Goal: Information Seeking & Learning: Learn about a topic

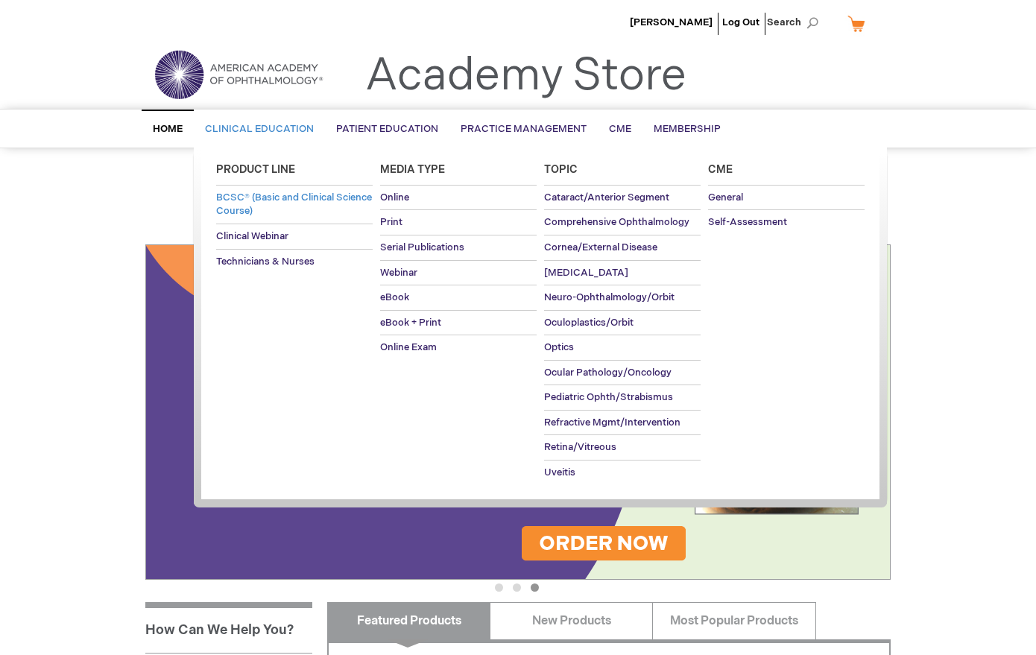
click at [262, 210] on span "BCSC® (Basic and Clinical Science Course)" at bounding box center [294, 205] width 156 height 26
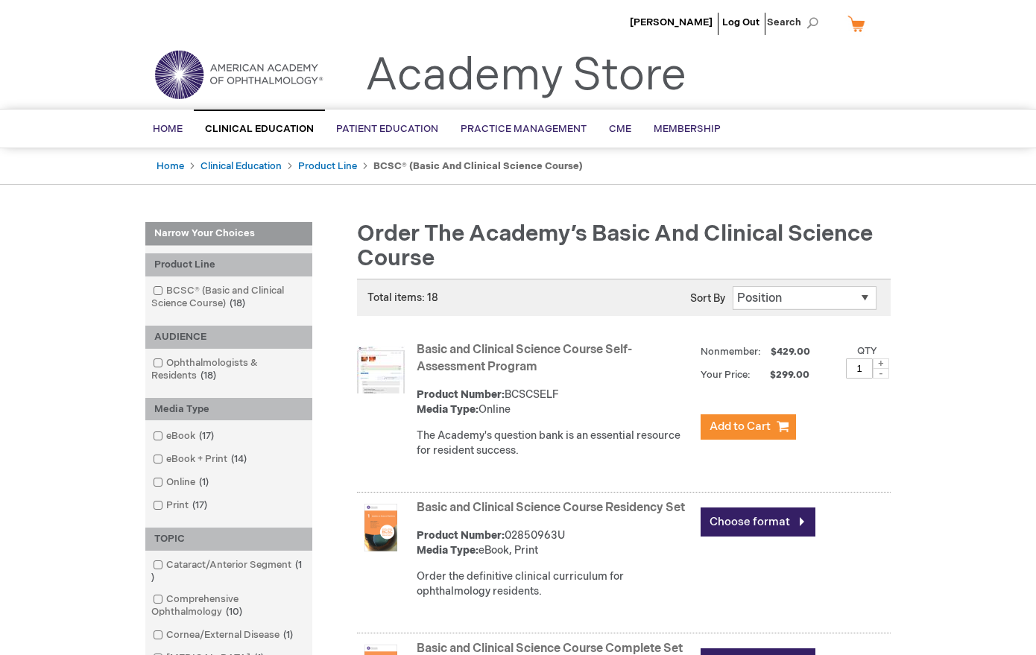
click at [513, 353] on link "Basic and Clinical Science Course Self-Assessment Program" at bounding box center [524, 358] width 215 height 31
click at [528, 507] on link "Basic and Clinical Science Course Residency Set" at bounding box center [551, 508] width 268 height 14
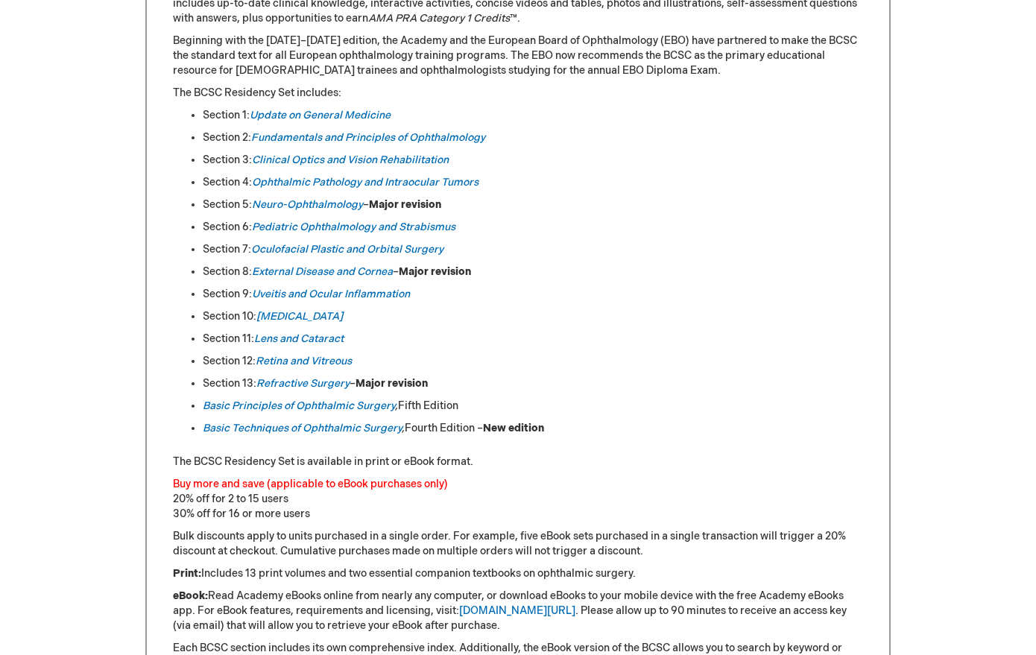
scroll to position [720, 0]
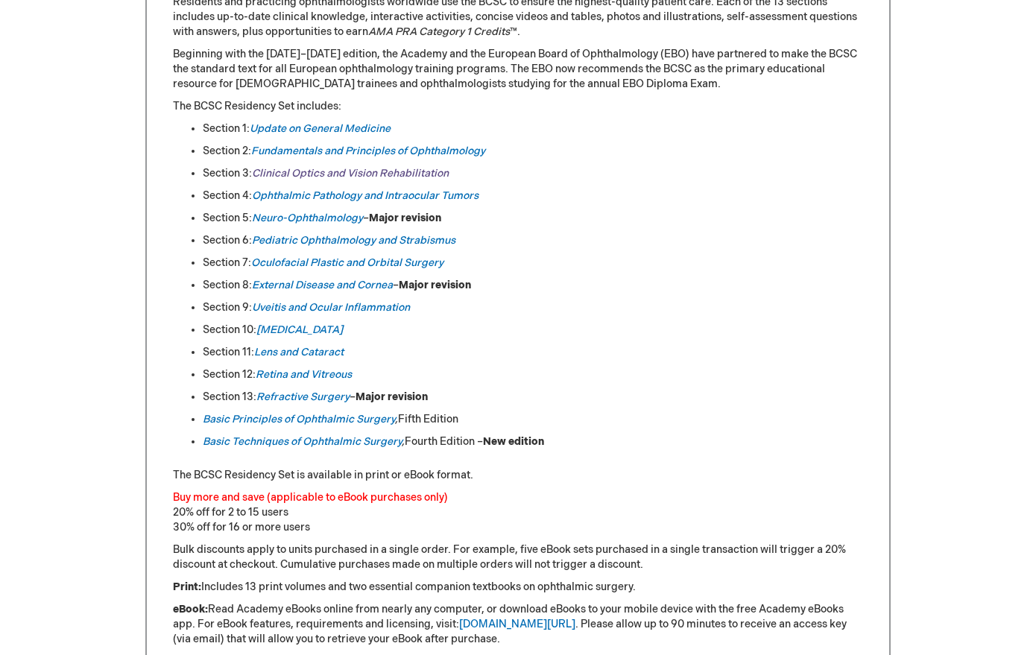
click at [306, 174] on link "Clinical Optics and Vision Rehabilitation" at bounding box center [350, 173] width 197 height 13
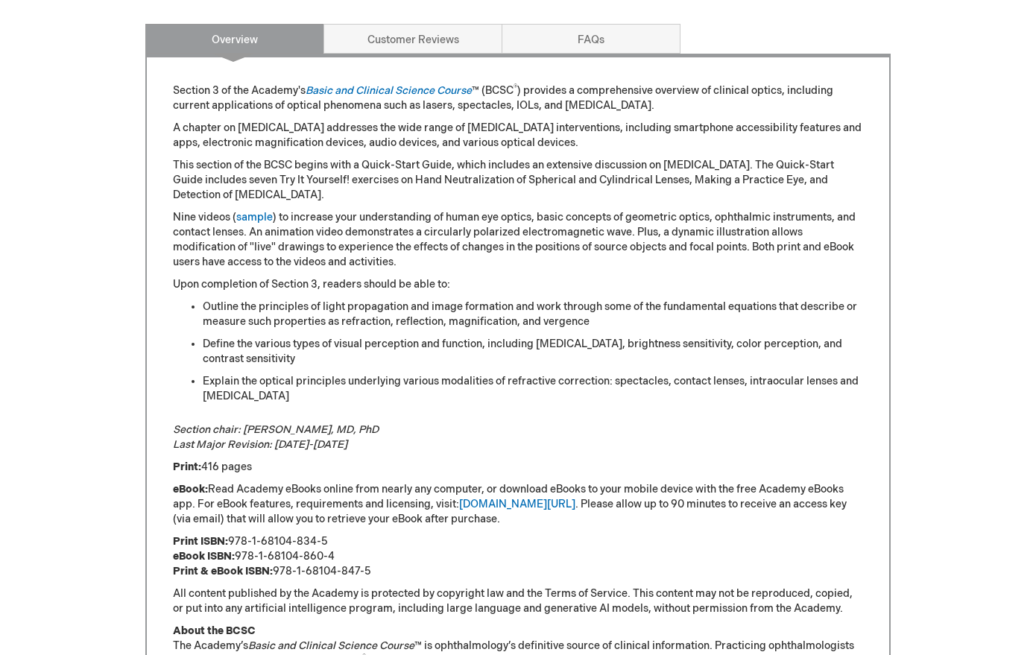
scroll to position [868, 0]
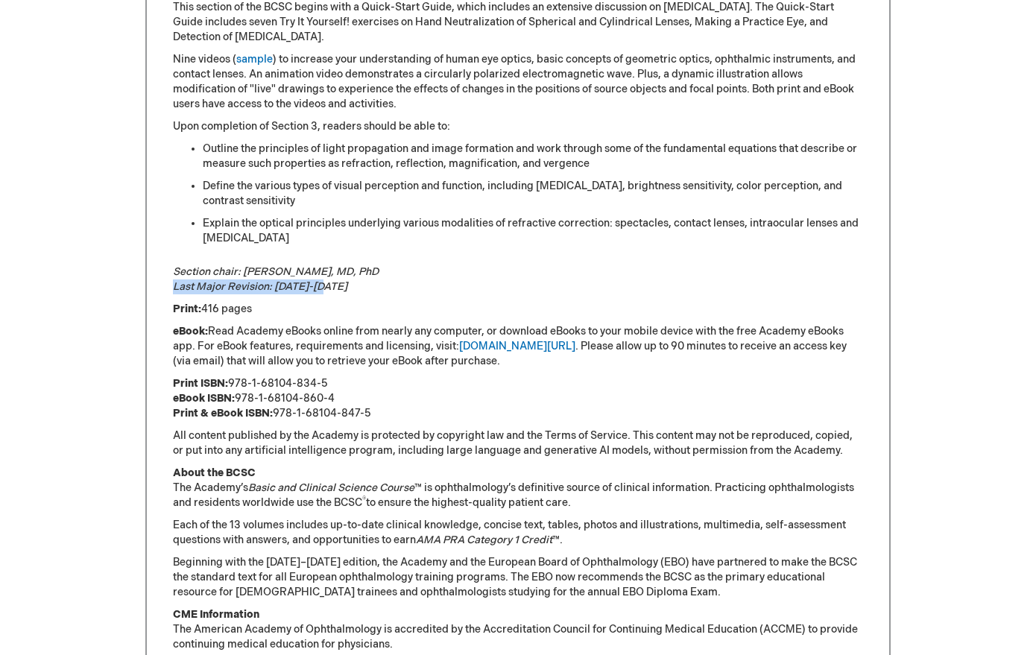
drag, startPoint x: 168, startPoint y: 286, endPoint x: 335, endPoint y: 287, distance: 167.0
click at [335, 287] on div "Section 3 of the Academy's Basic and Clinical Science Course ™ (BCSC ® ) provid…" at bounding box center [517, 306] width 745 height 821
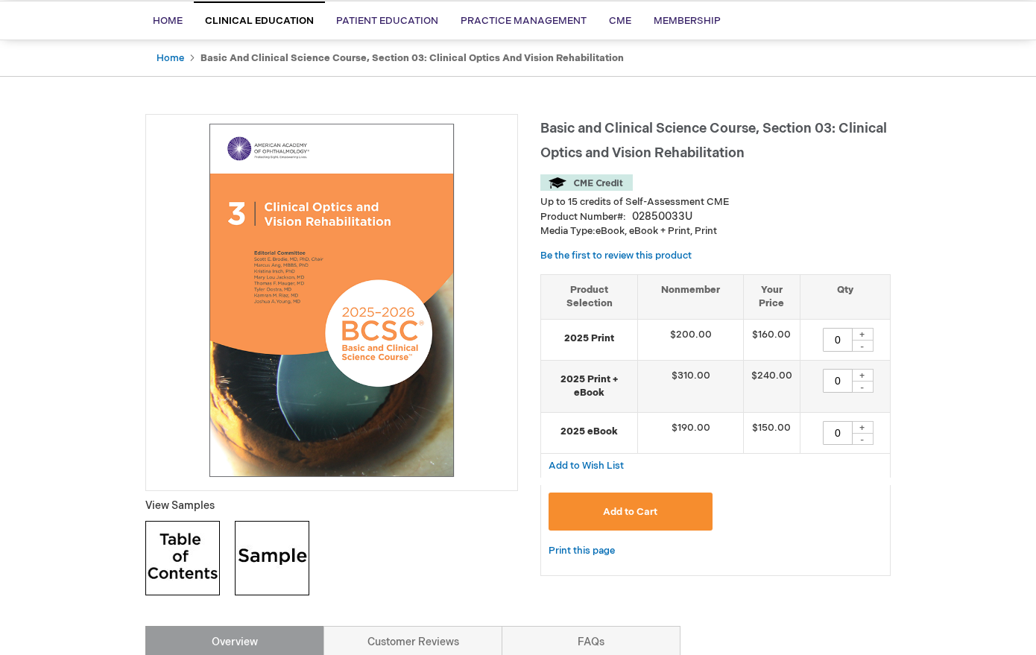
scroll to position [107, 0]
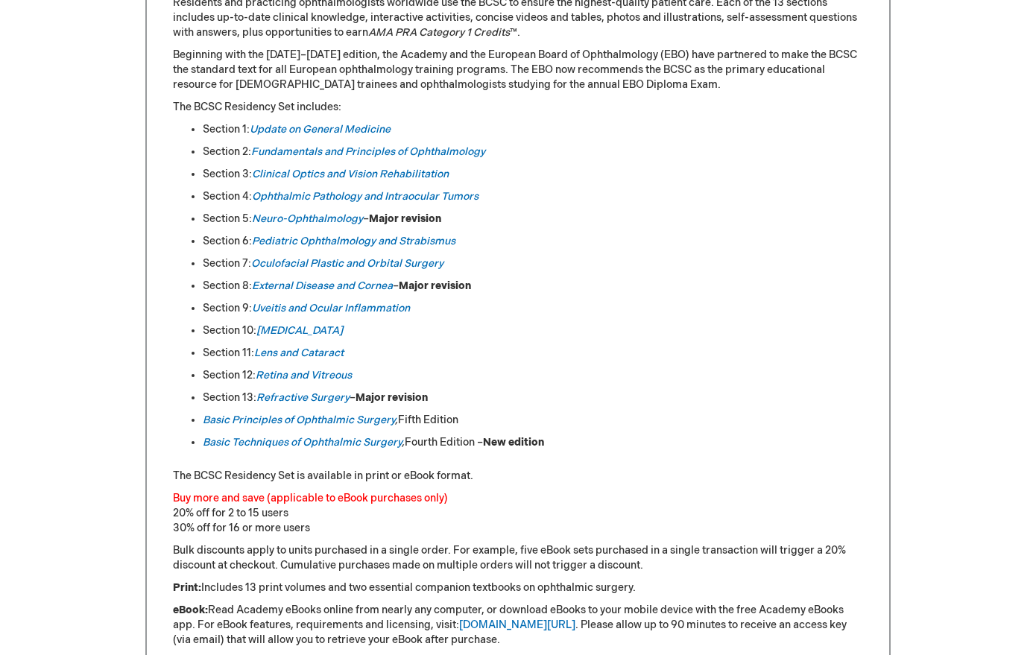
scroll to position [755, 0]
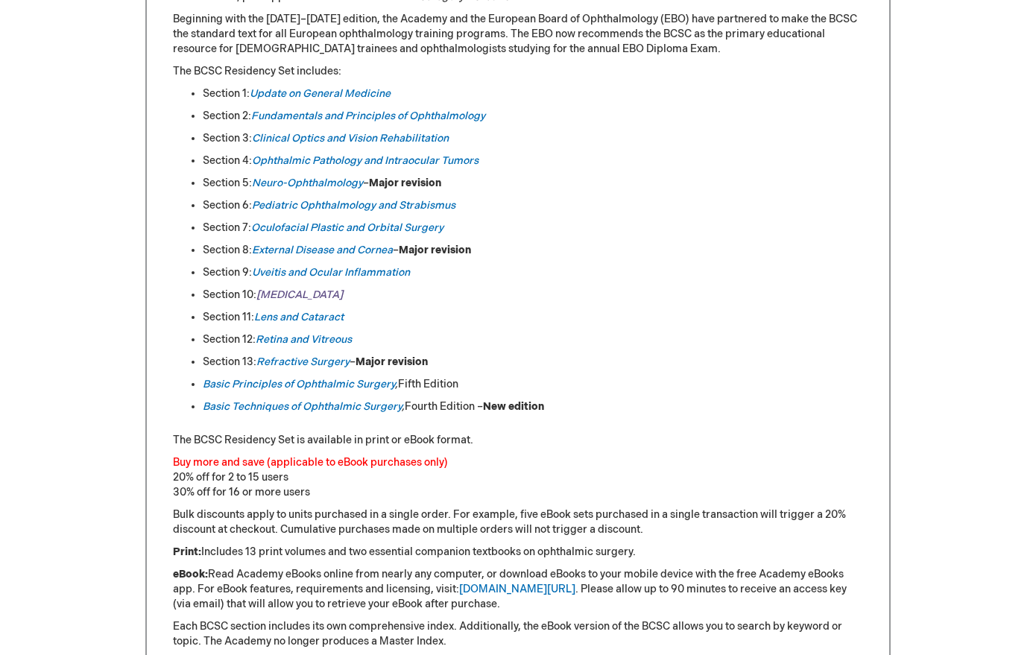
click at [279, 289] on em "[MEDICAL_DATA]" at bounding box center [299, 294] width 86 height 13
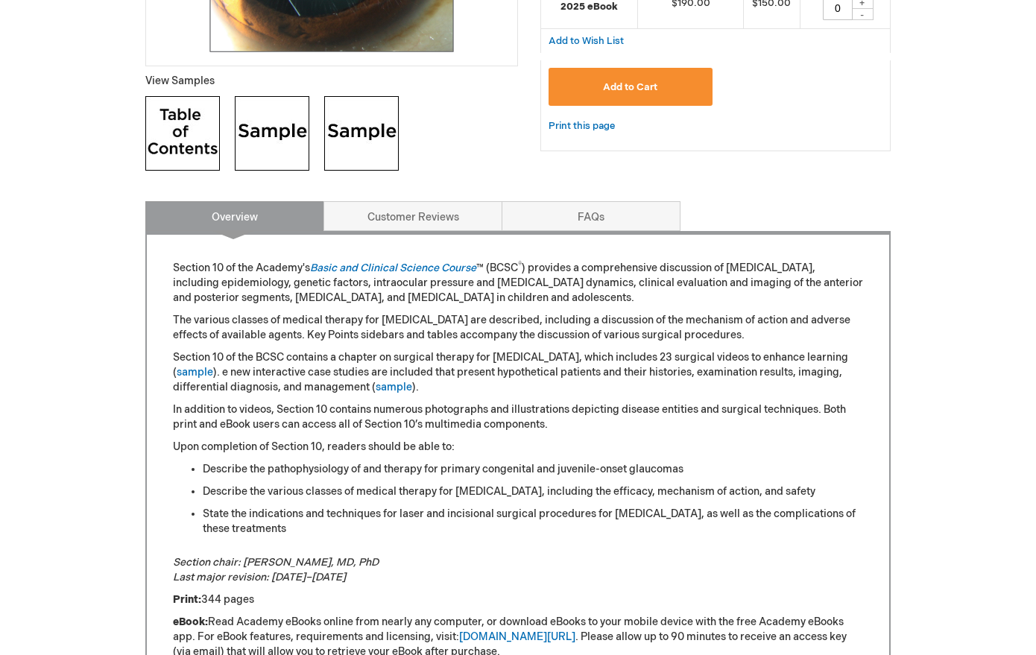
scroll to position [753, 0]
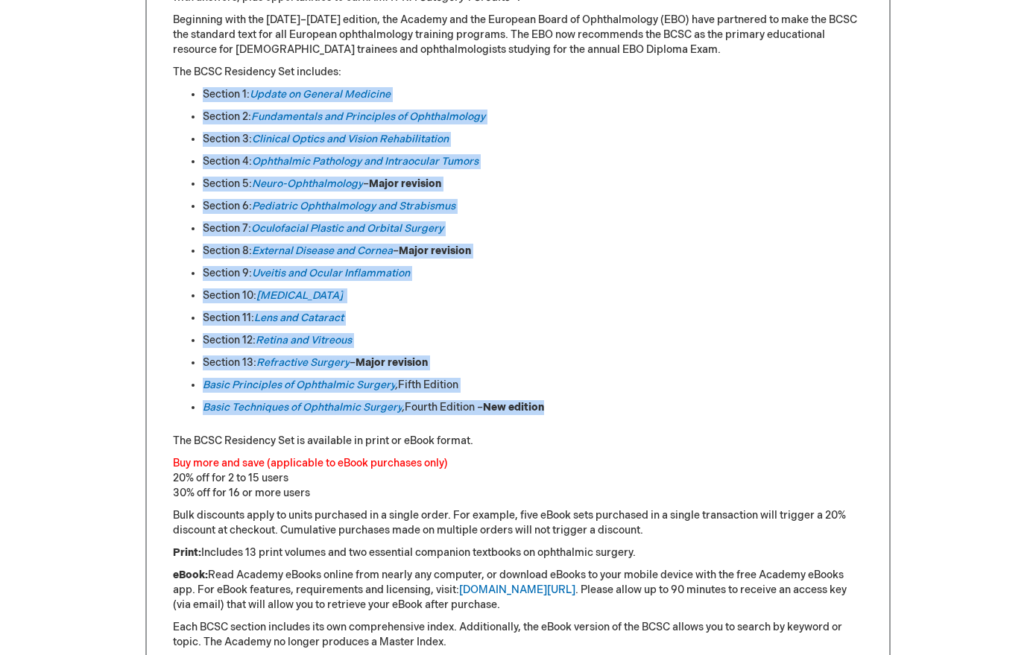
drag, startPoint x: 555, startPoint y: 409, endPoint x: 168, endPoint y: 92, distance: 500.4
click at [168, 92] on div "Equip ophthalmic residents with the Academy’s definitive curriculum: the 2025-2…" at bounding box center [517, 423] width 745 height 1060
copy ul "Section 1: Update on General Medicine Section 2: Fundamentals and Principles of…"
click at [324, 98] on link "Update on General Medicine" at bounding box center [320, 94] width 141 height 13
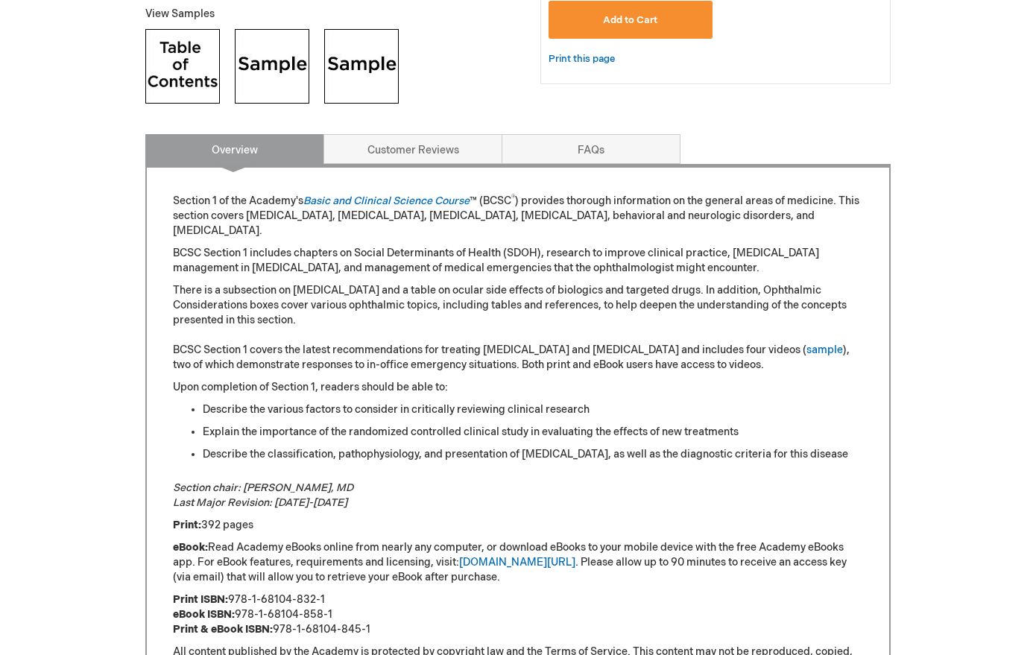
scroll to position [602, 0]
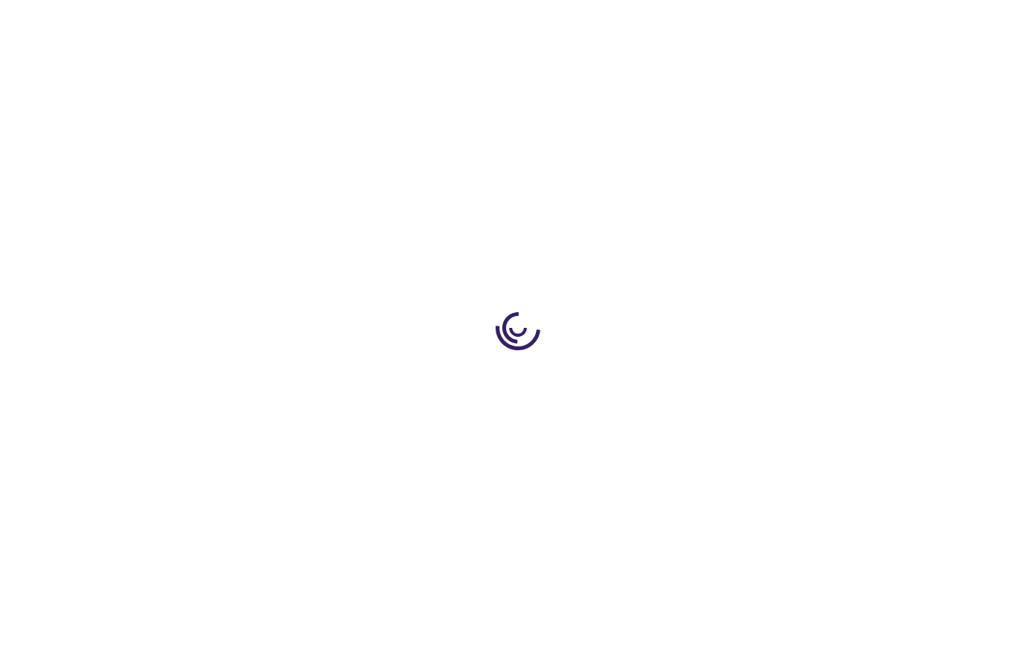
type input "0"
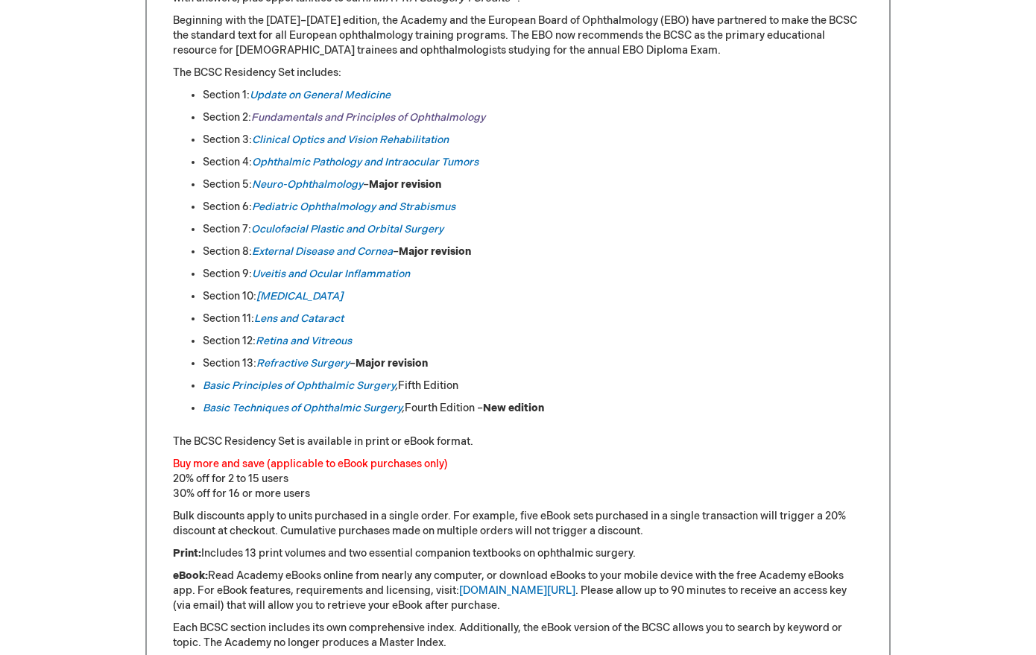
click at [296, 118] on link "Fundamentals and Principles of Ophthalmology" at bounding box center [368, 117] width 234 height 13
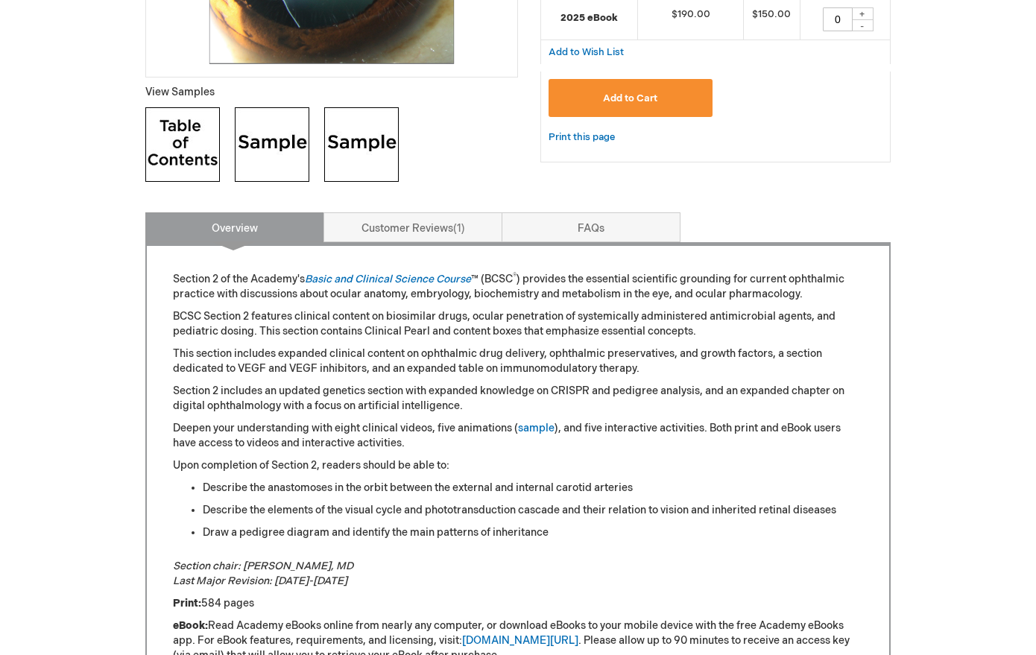
scroll to position [669, 0]
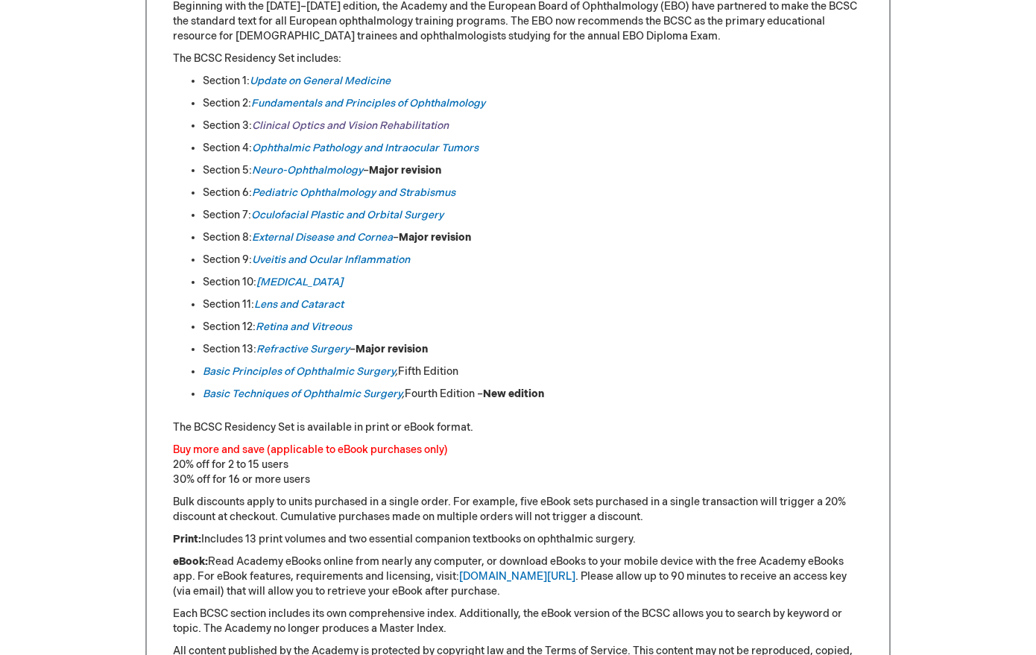
click at [355, 124] on link "Clinical Optics and Vision Rehabilitation" at bounding box center [350, 125] width 197 height 13
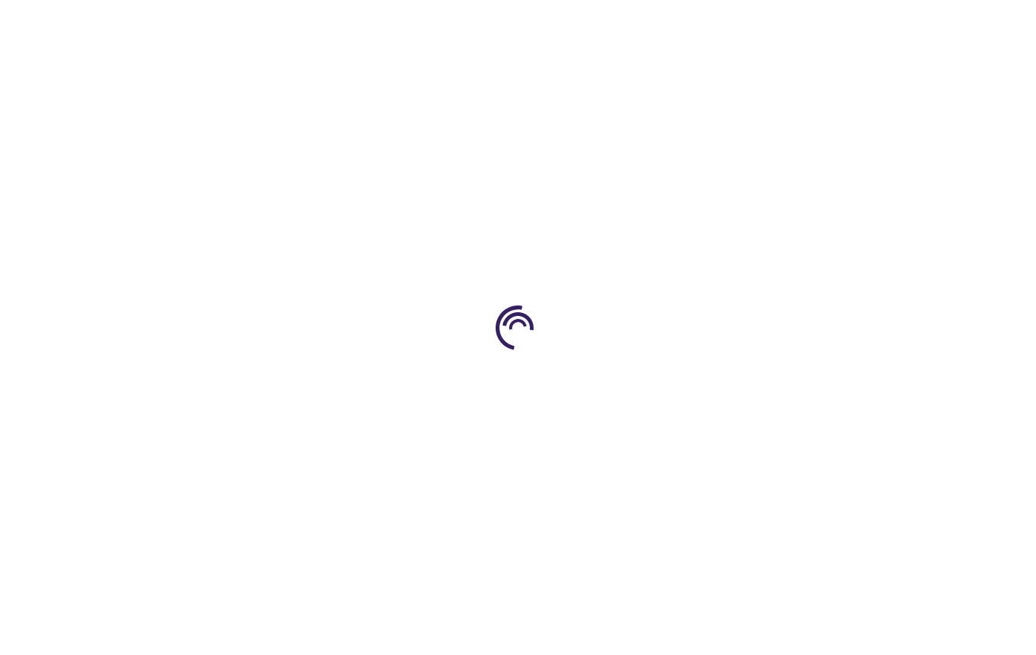
type input "0"
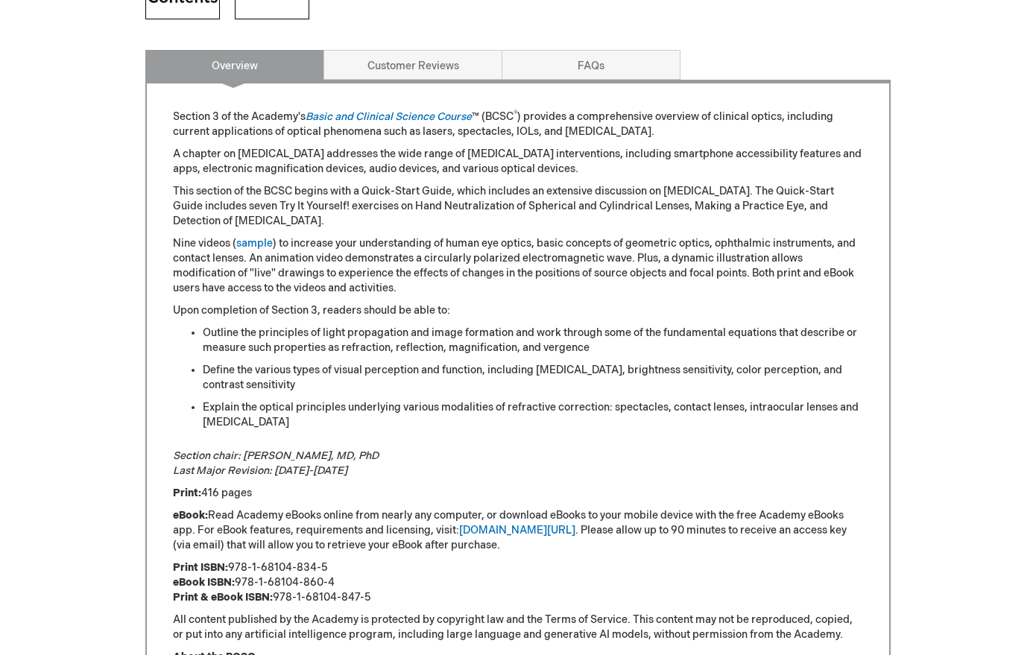
scroll to position [756, 0]
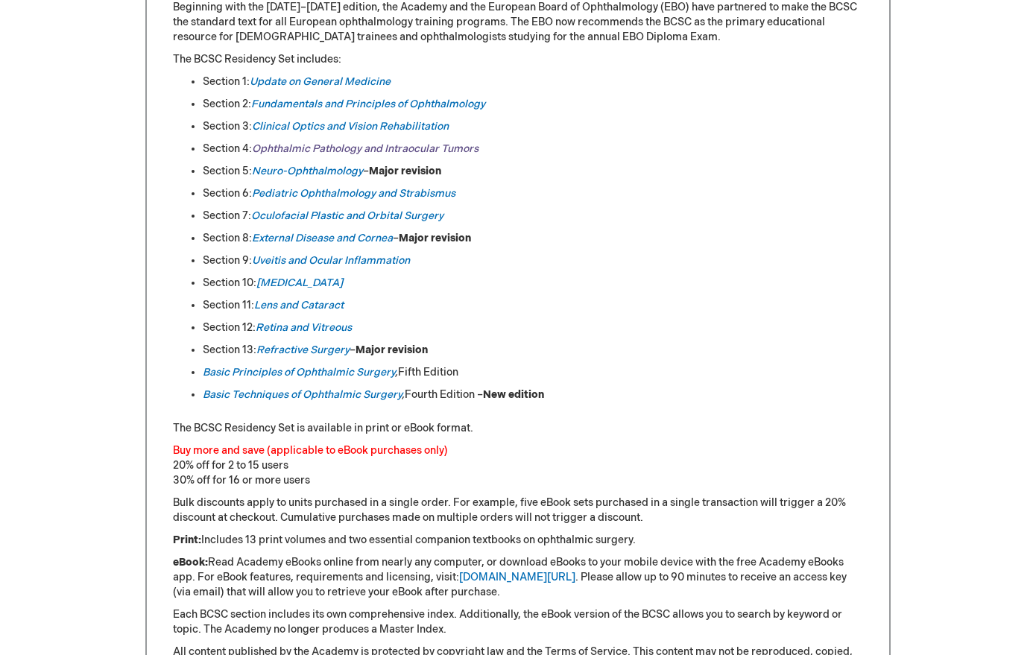
click at [330, 150] on em "Ophthalmic Pathology and Intraocular Tumors" at bounding box center [365, 148] width 227 height 13
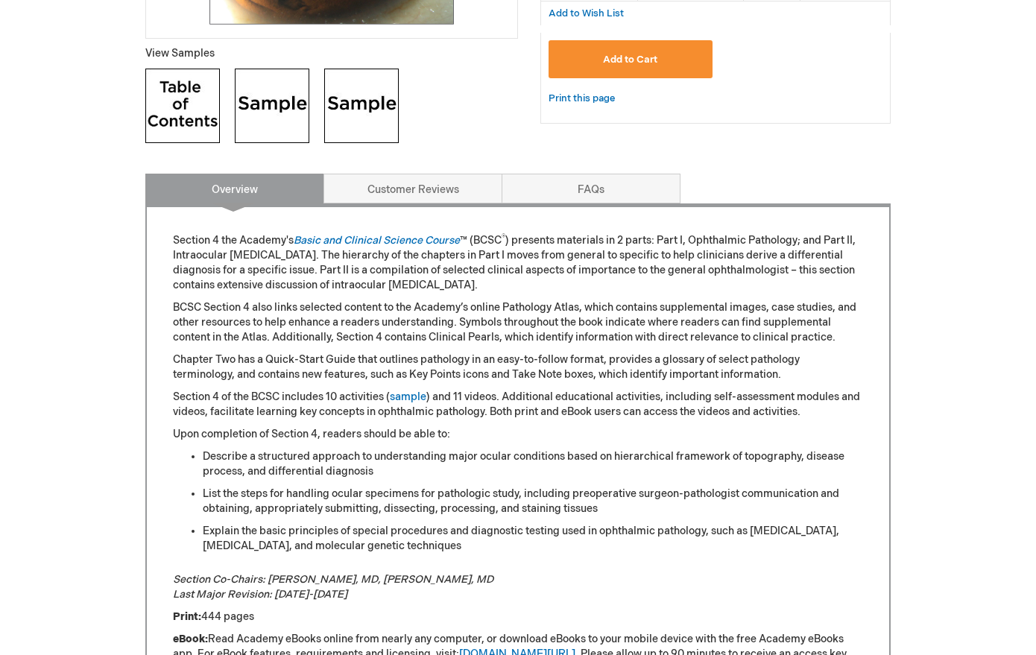
scroll to position [585, 0]
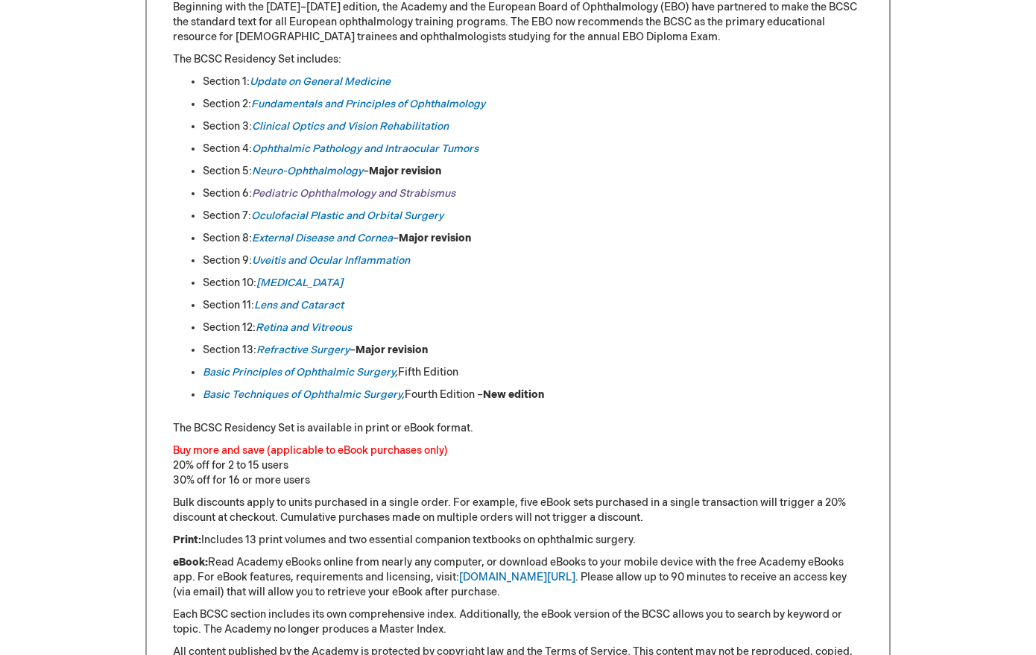
click at [315, 193] on link "Pediatric Ophthalmology and Strabismus" at bounding box center [353, 193] width 203 height 13
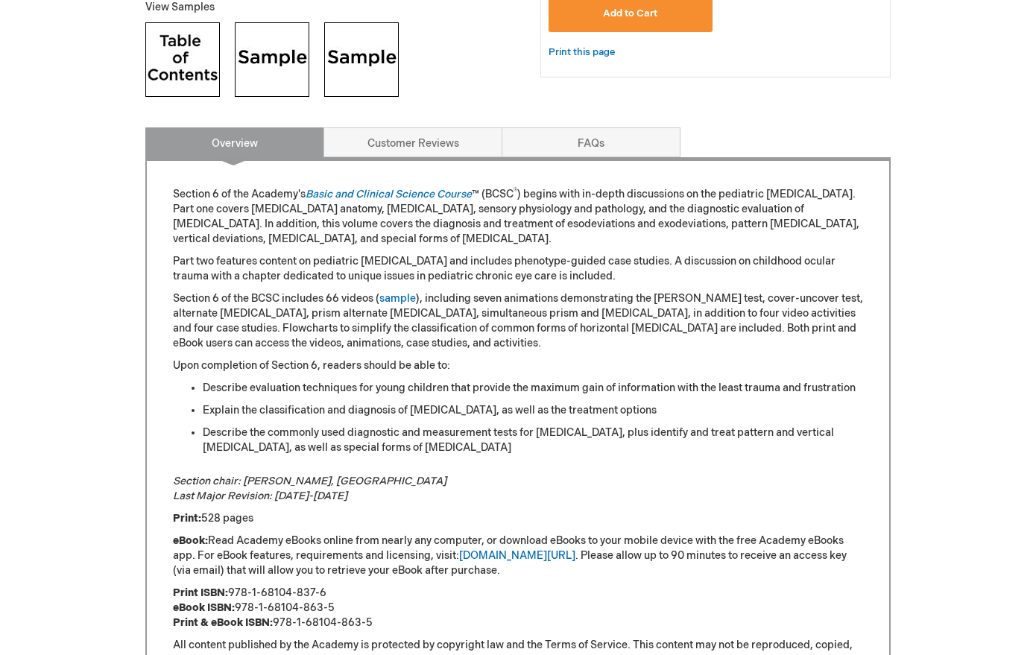
scroll to position [602, 0]
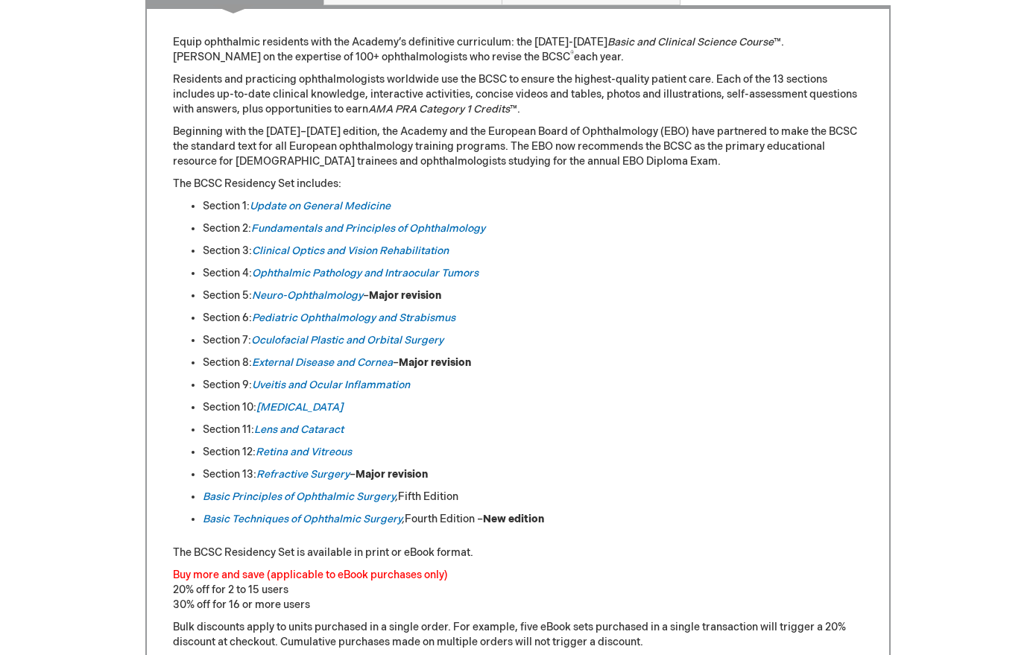
scroll to position [713, 0]
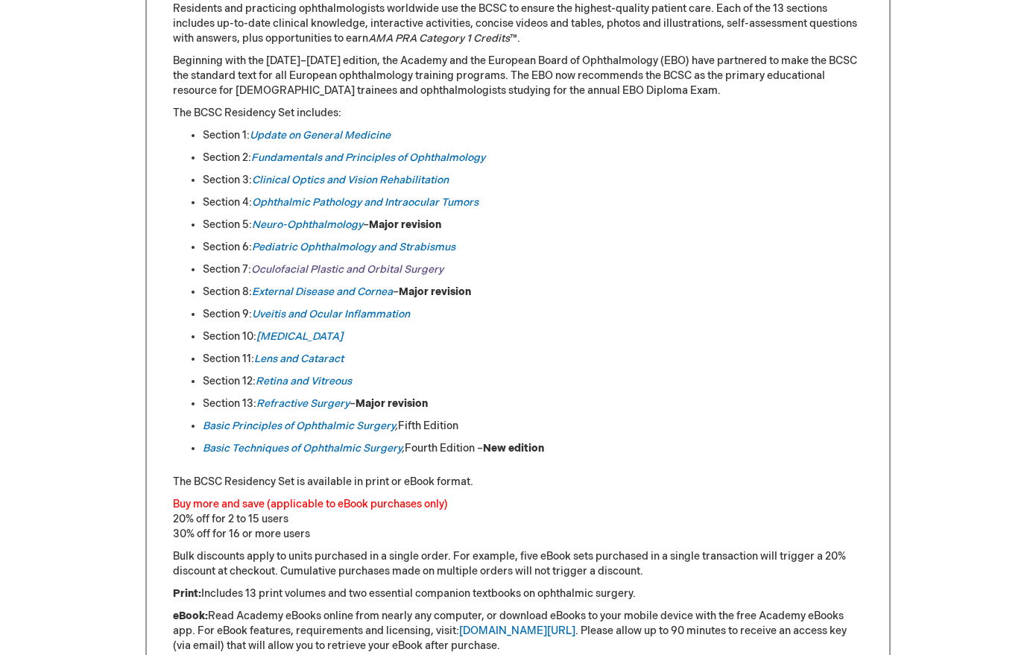
click at [344, 268] on link "Oculofacial Plastic and Orbital Surgery" at bounding box center [347, 269] width 192 height 13
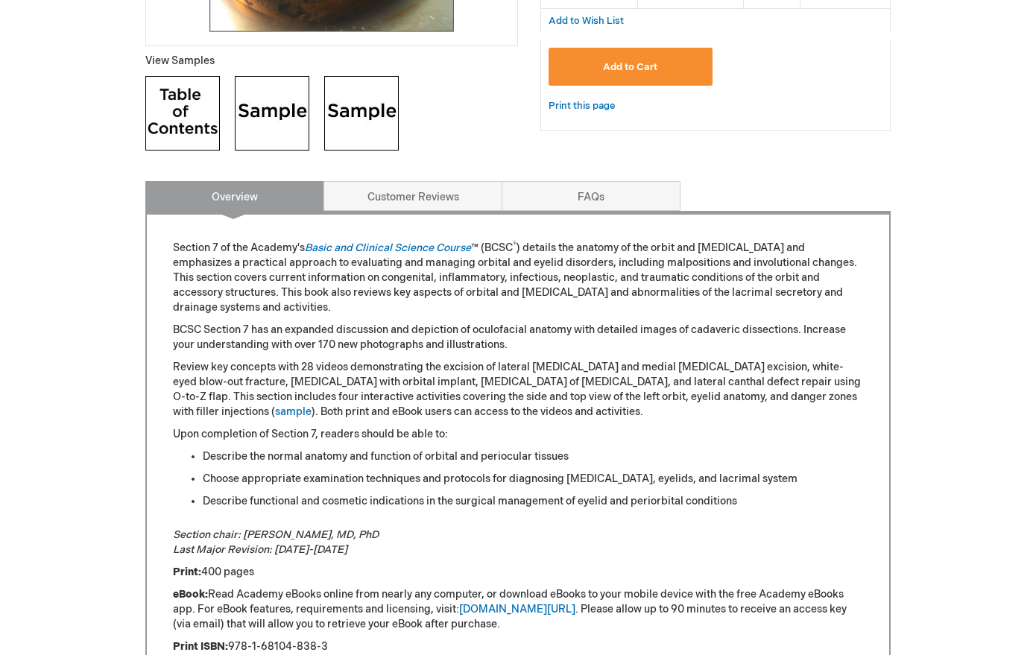
scroll to position [555, 0]
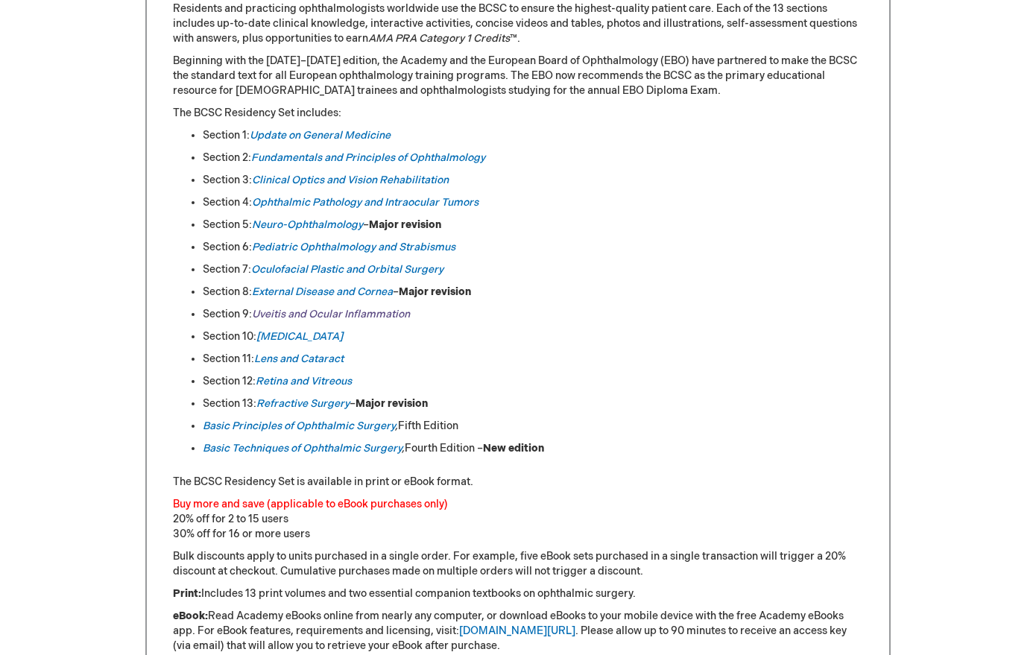
click at [347, 315] on link "Uveitis and Ocular Inflammation" at bounding box center [331, 314] width 158 height 13
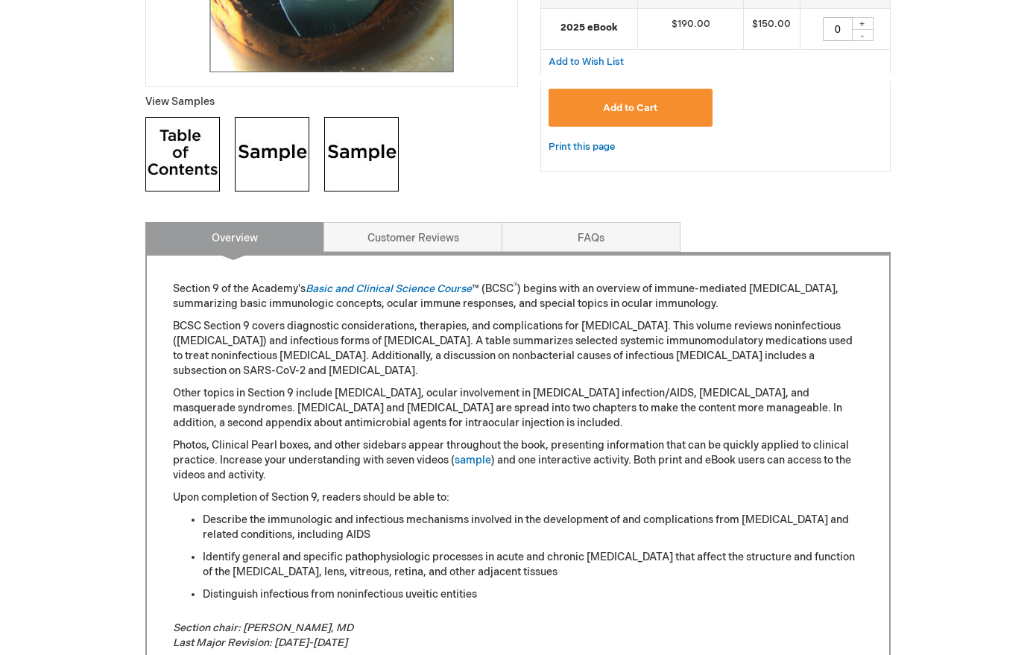
scroll to position [517, 0]
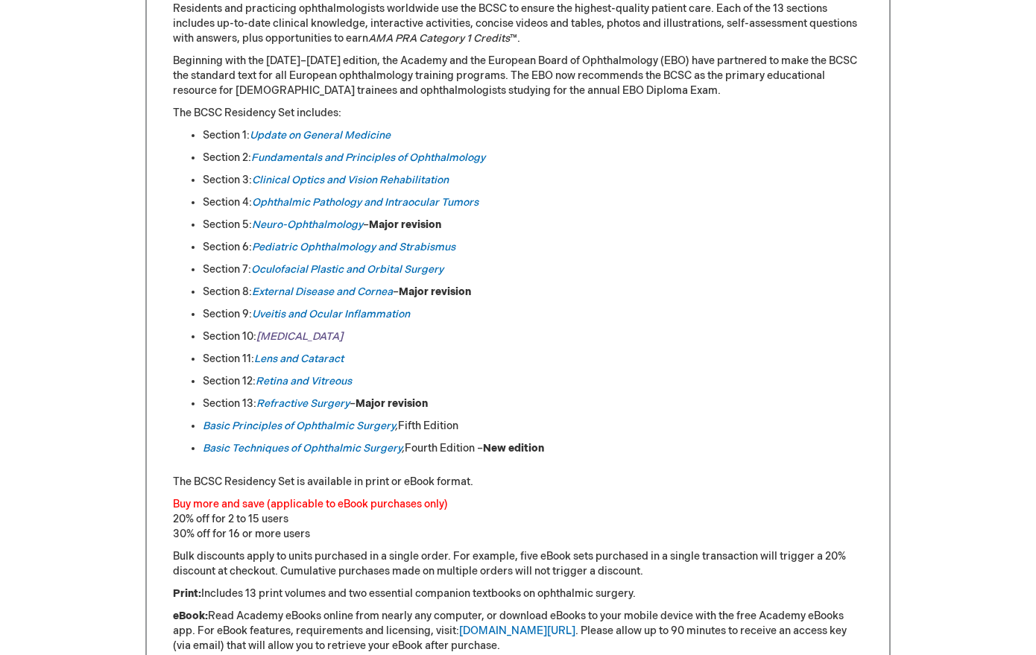
click at [283, 335] on em "[MEDICAL_DATA]" at bounding box center [299, 336] width 86 height 13
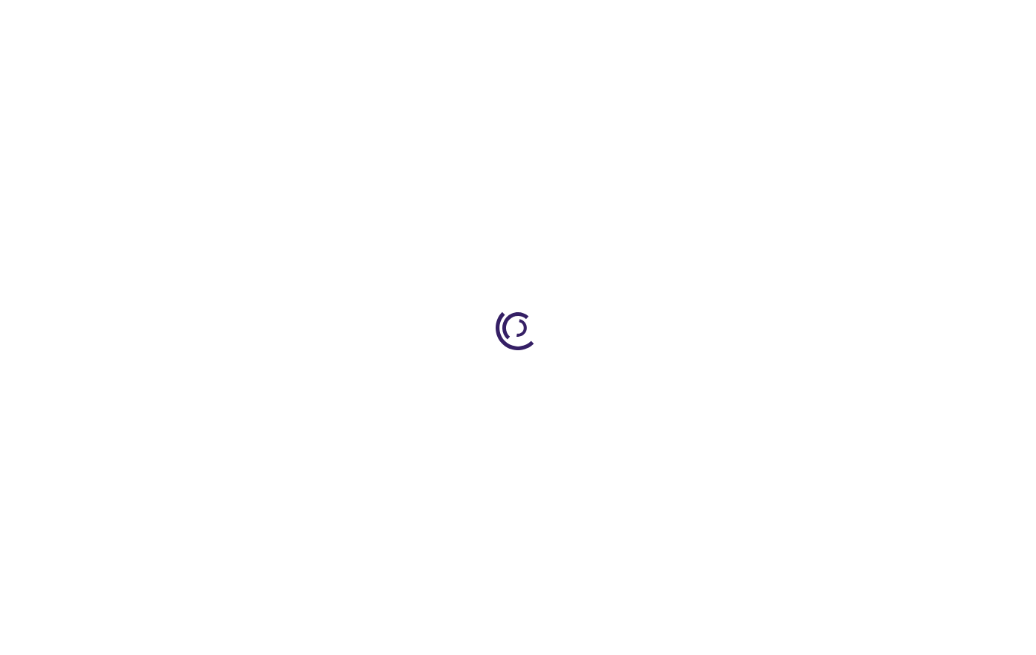
type input "0"
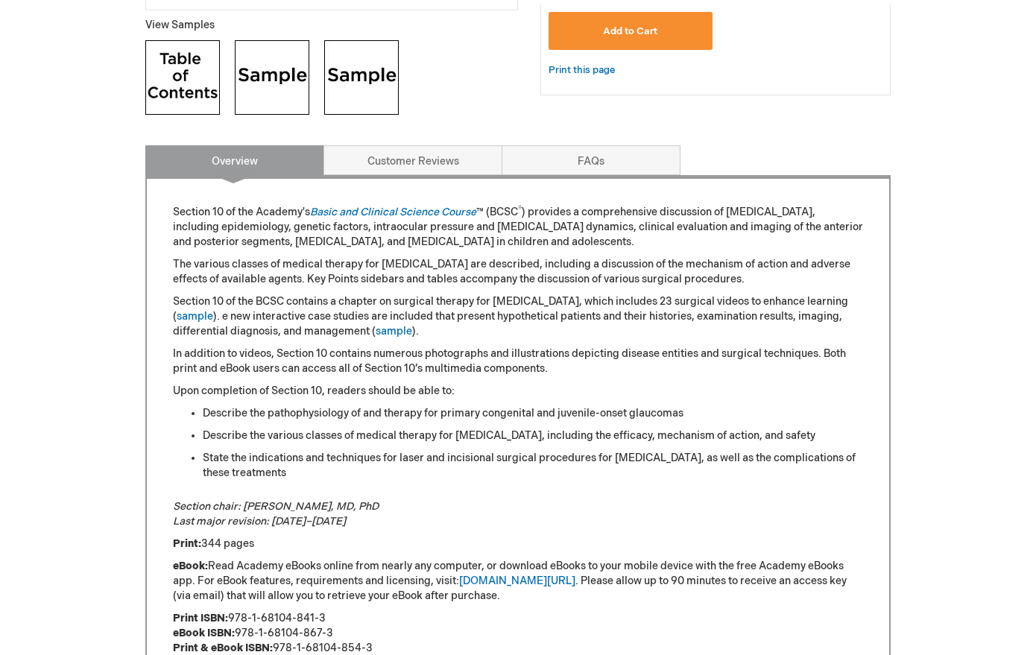
scroll to position [610, 0]
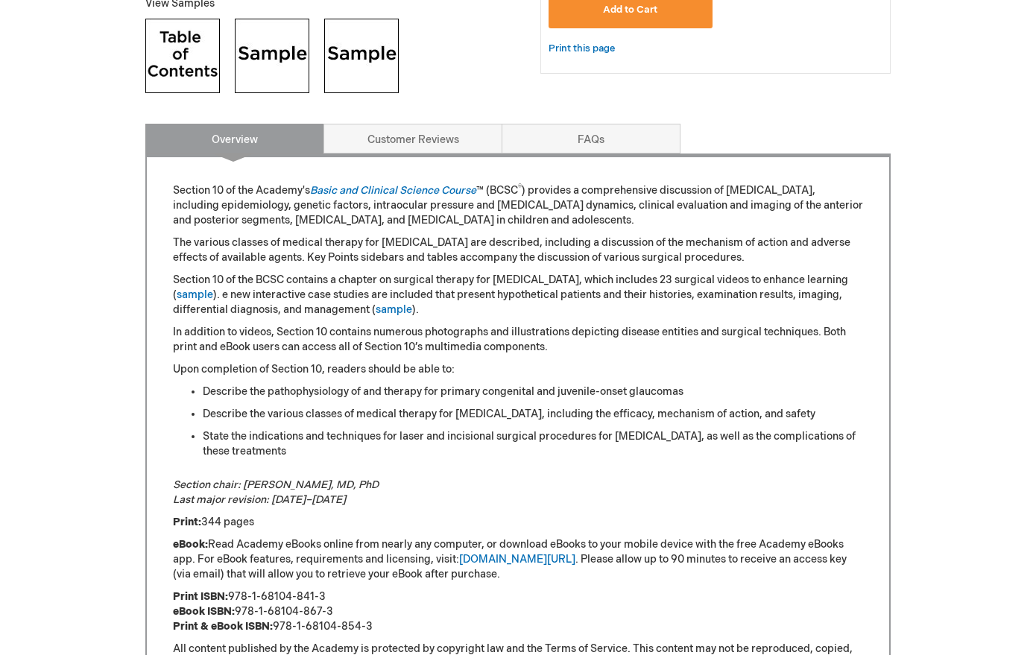
drag, startPoint x: 306, startPoint y: 498, endPoint x: 331, endPoint y: 499, distance: 25.4
click at [331, 499] on p "Section chair: Michael V. Boland, MD, PhD Last major revision: 2024–2025" at bounding box center [518, 493] width 690 height 30
drag, startPoint x: 331, startPoint y: 499, endPoint x: 274, endPoint y: 501, distance: 57.4
click at [274, 501] on p "Section chair: Michael V. Boland, MD, PhD Last major revision: 2024–2025" at bounding box center [518, 493] width 690 height 30
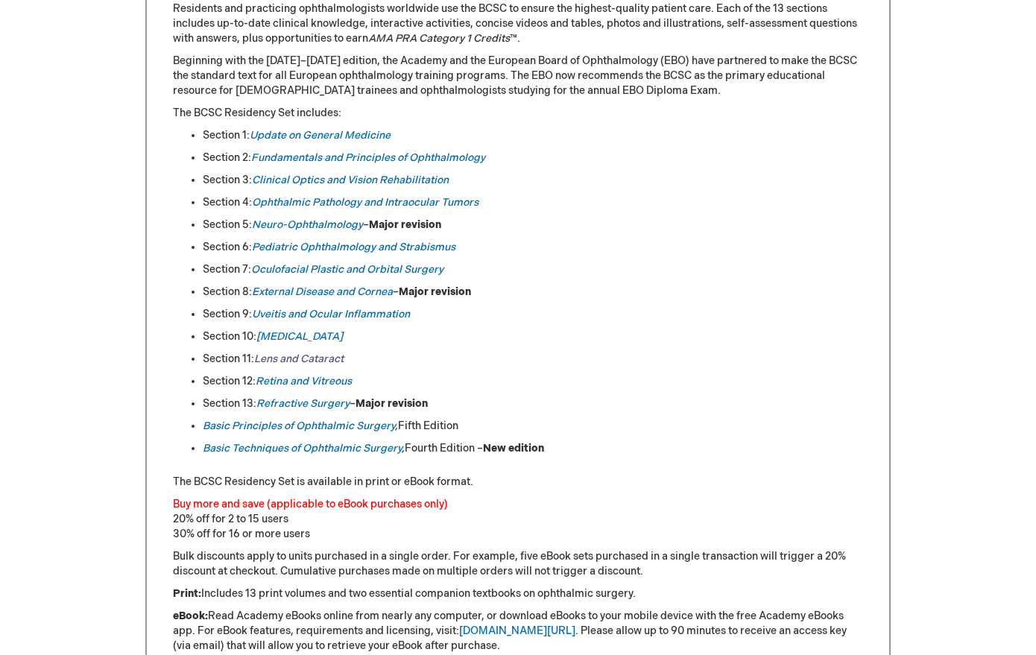
click at [315, 360] on em "Lens and Cataract" at bounding box center [298, 359] width 89 height 13
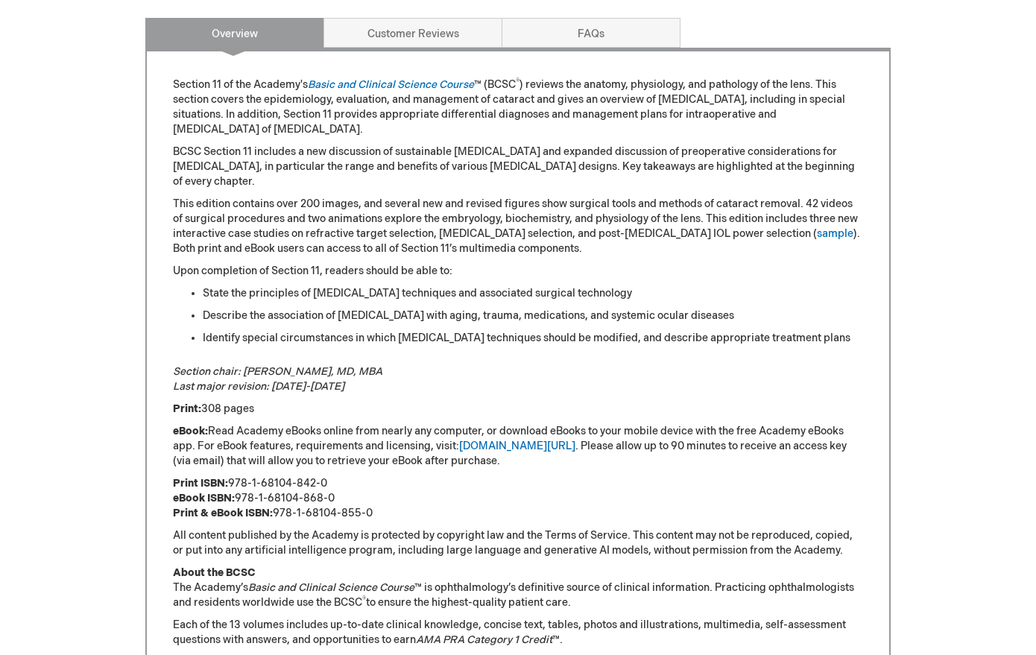
scroll to position [731, 0]
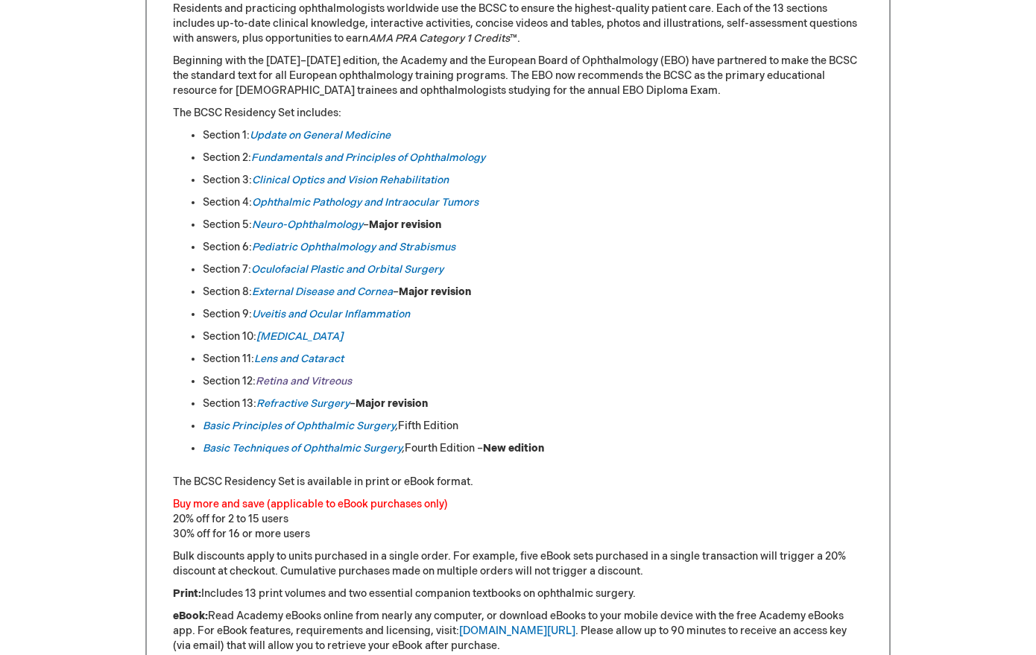
click at [317, 379] on link "Retina and Vitreous" at bounding box center [304, 381] width 96 height 13
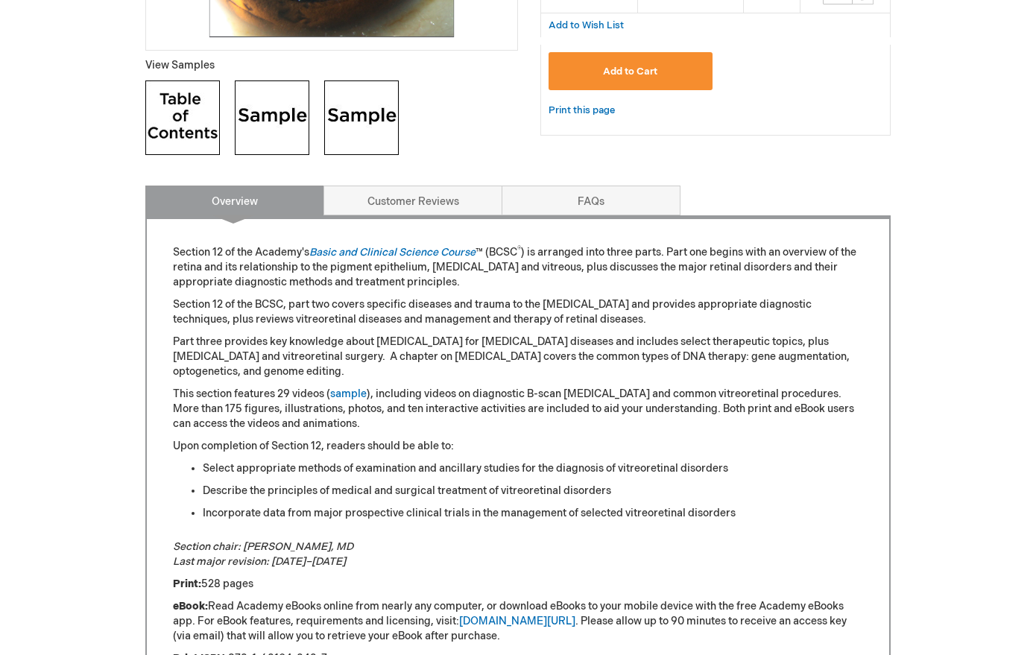
scroll to position [614, 0]
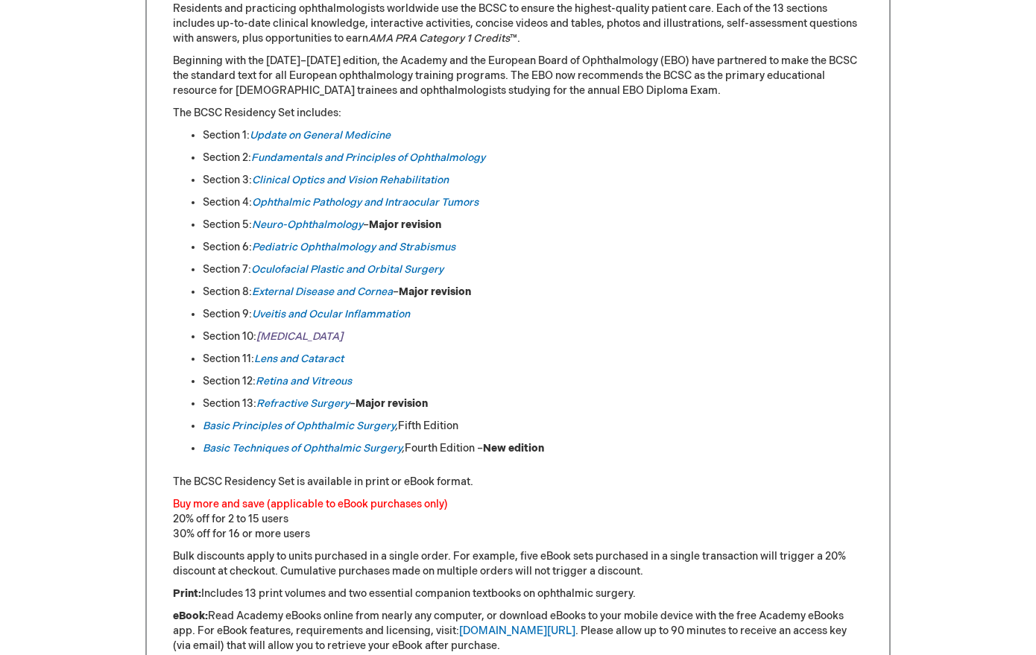
click at [279, 338] on em "[MEDICAL_DATA]" at bounding box center [299, 336] width 86 height 13
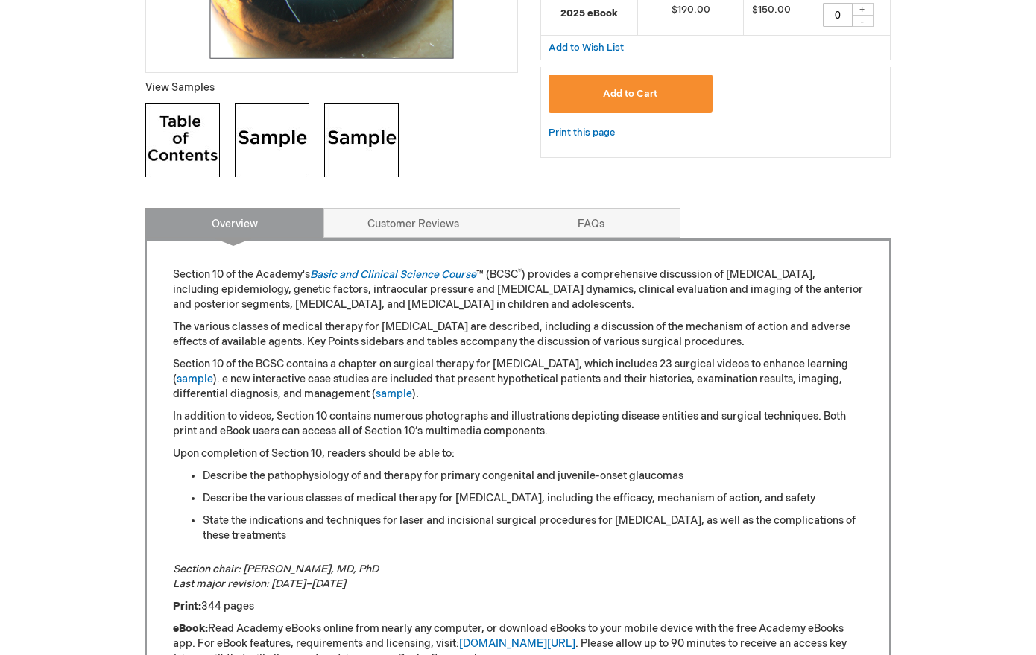
scroll to position [543, 0]
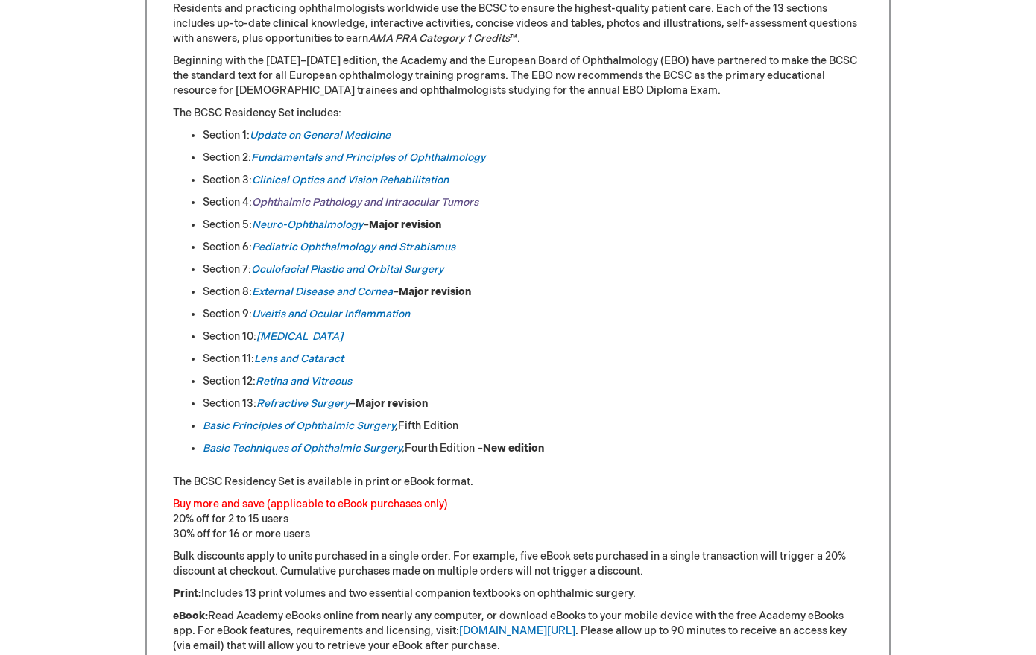
click at [323, 199] on em "Ophthalmic Pathology and Intraocular Tumors" at bounding box center [365, 202] width 227 height 13
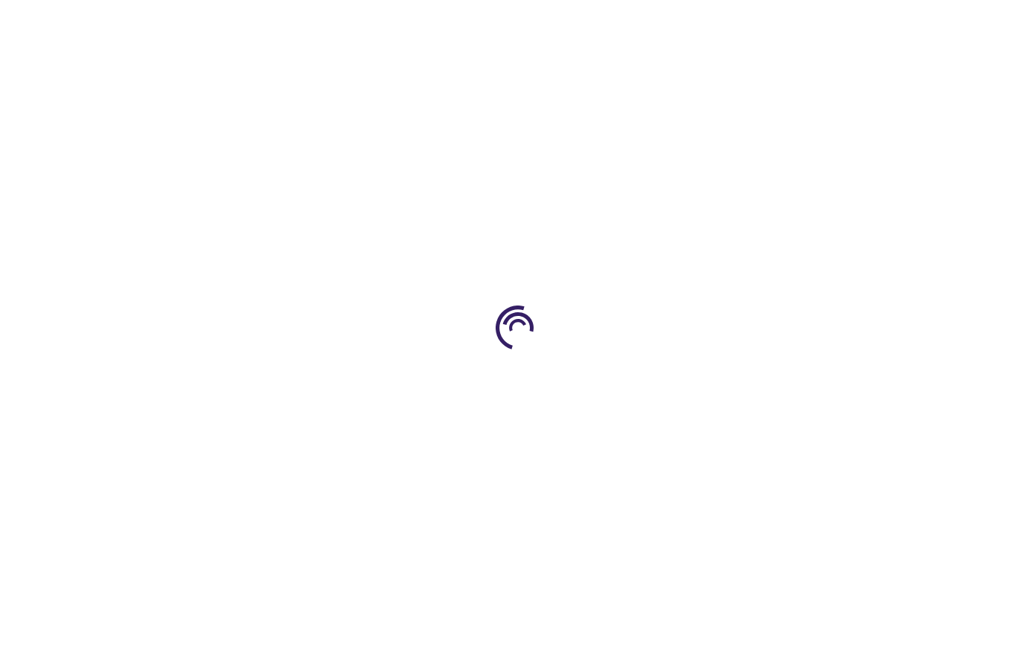
type input "0"
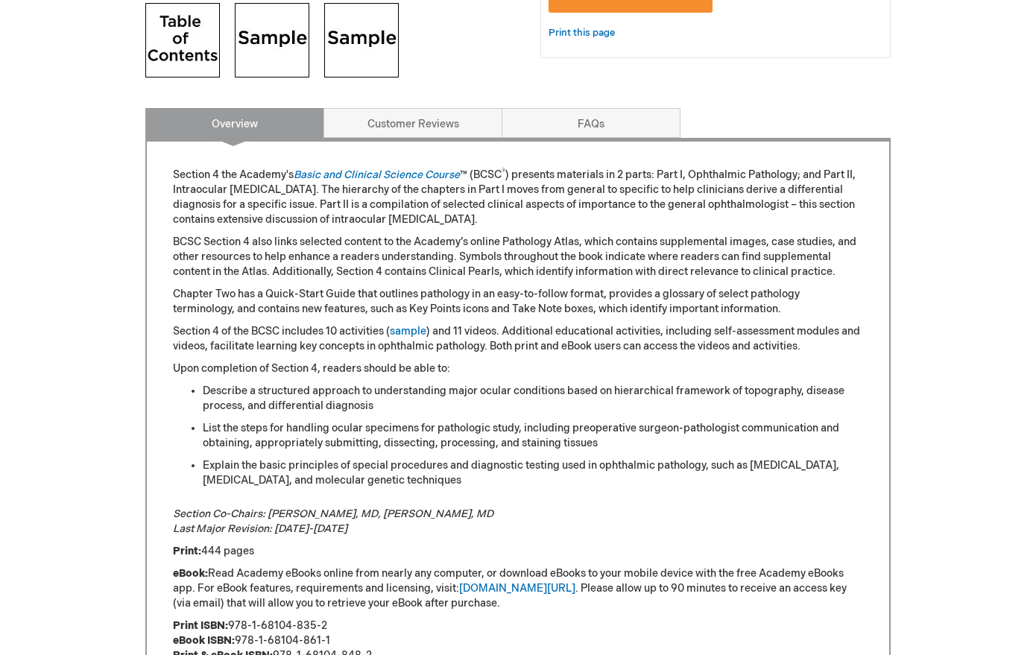
scroll to position [628, 0]
